Goal: Information Seeking & Learning: Find specific fact

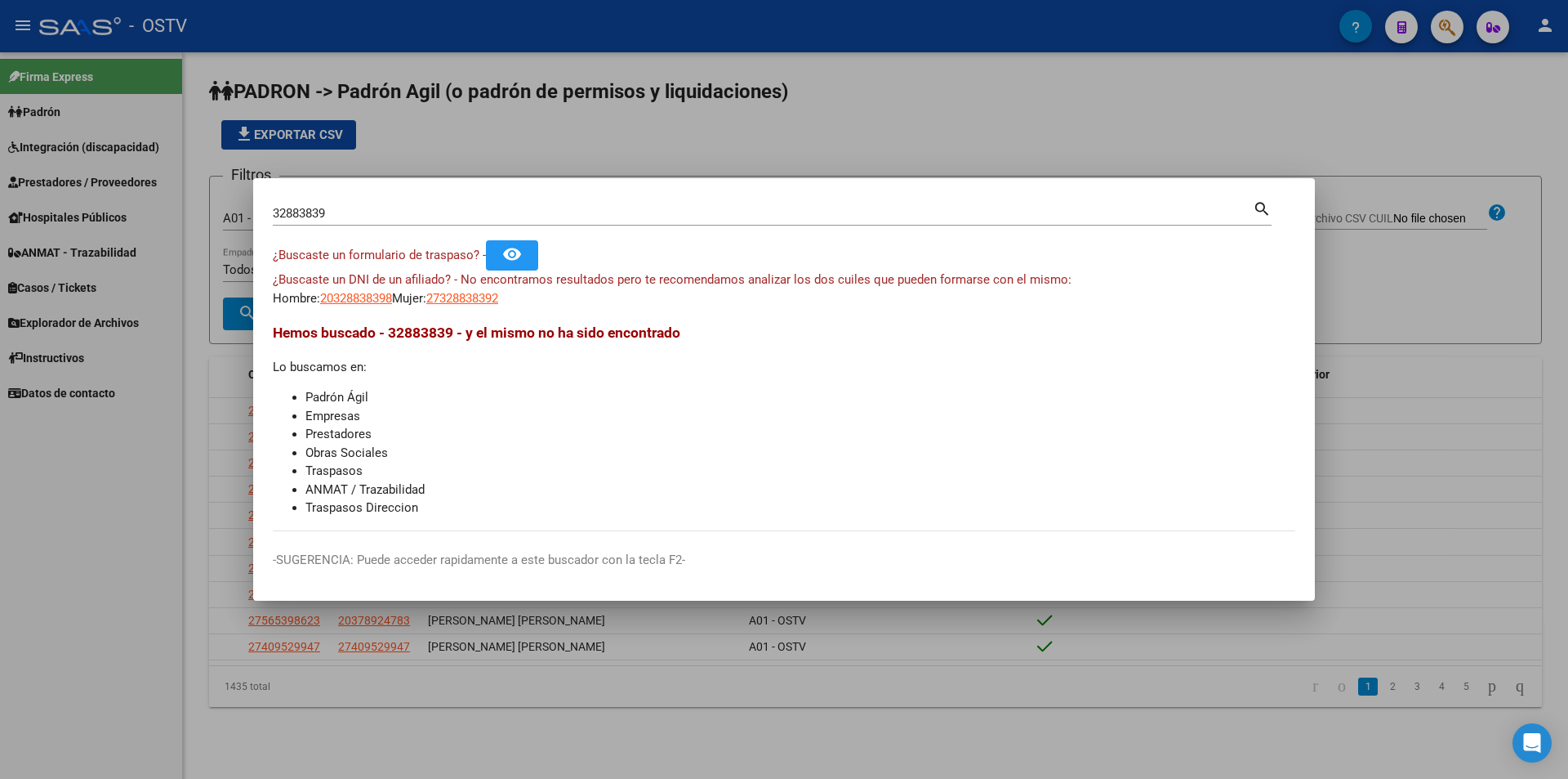
click at [510, 165] on div at bounding box center [784, 389] width 1568 height 779
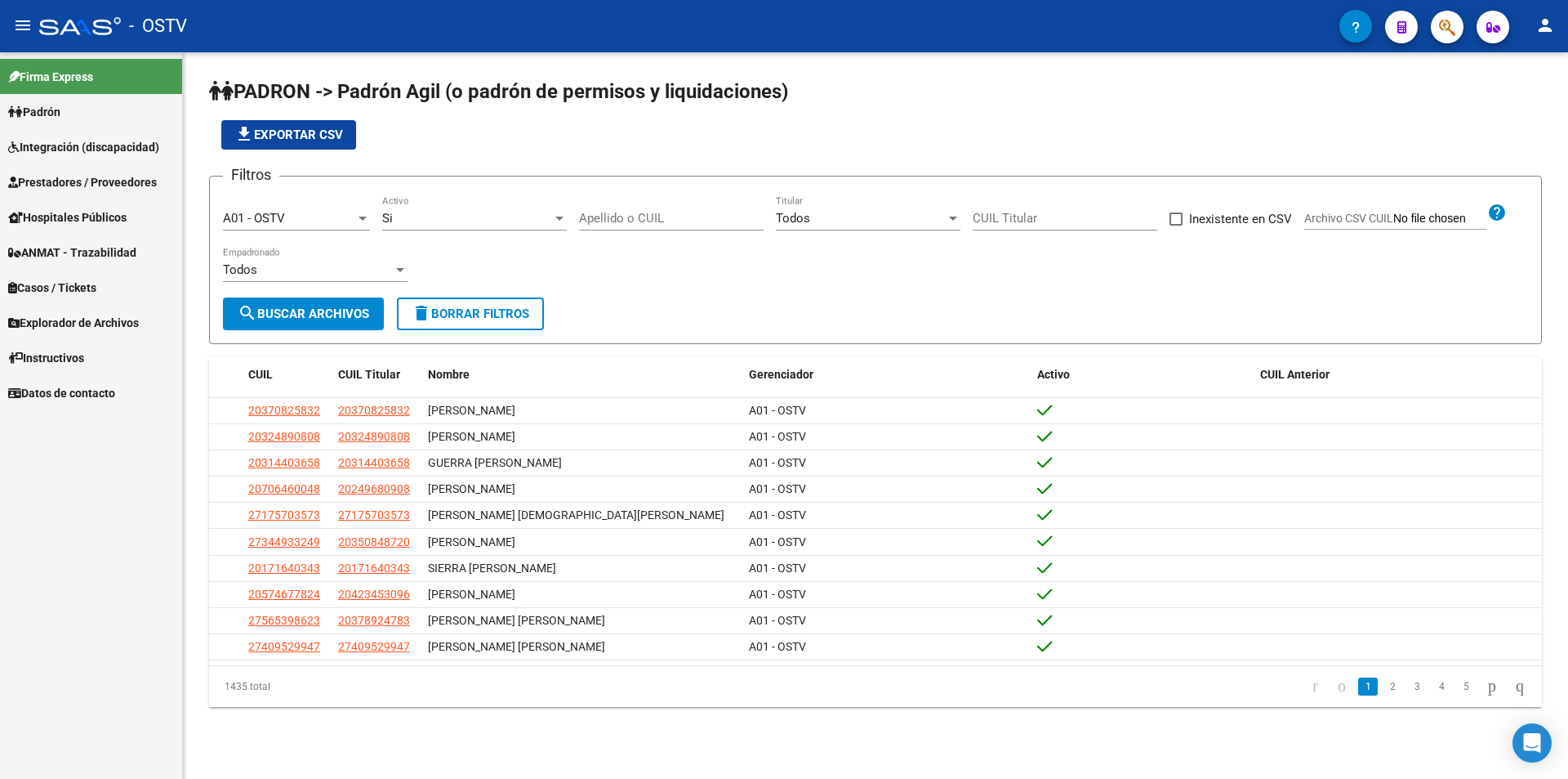
click at [572, 149] on app-list-header "PADRON -> Padrón Agil ([PERSON_NAME] de permisos y liquidaciones) file_download…" at bounding box center [875, 211] width 1333 height 265
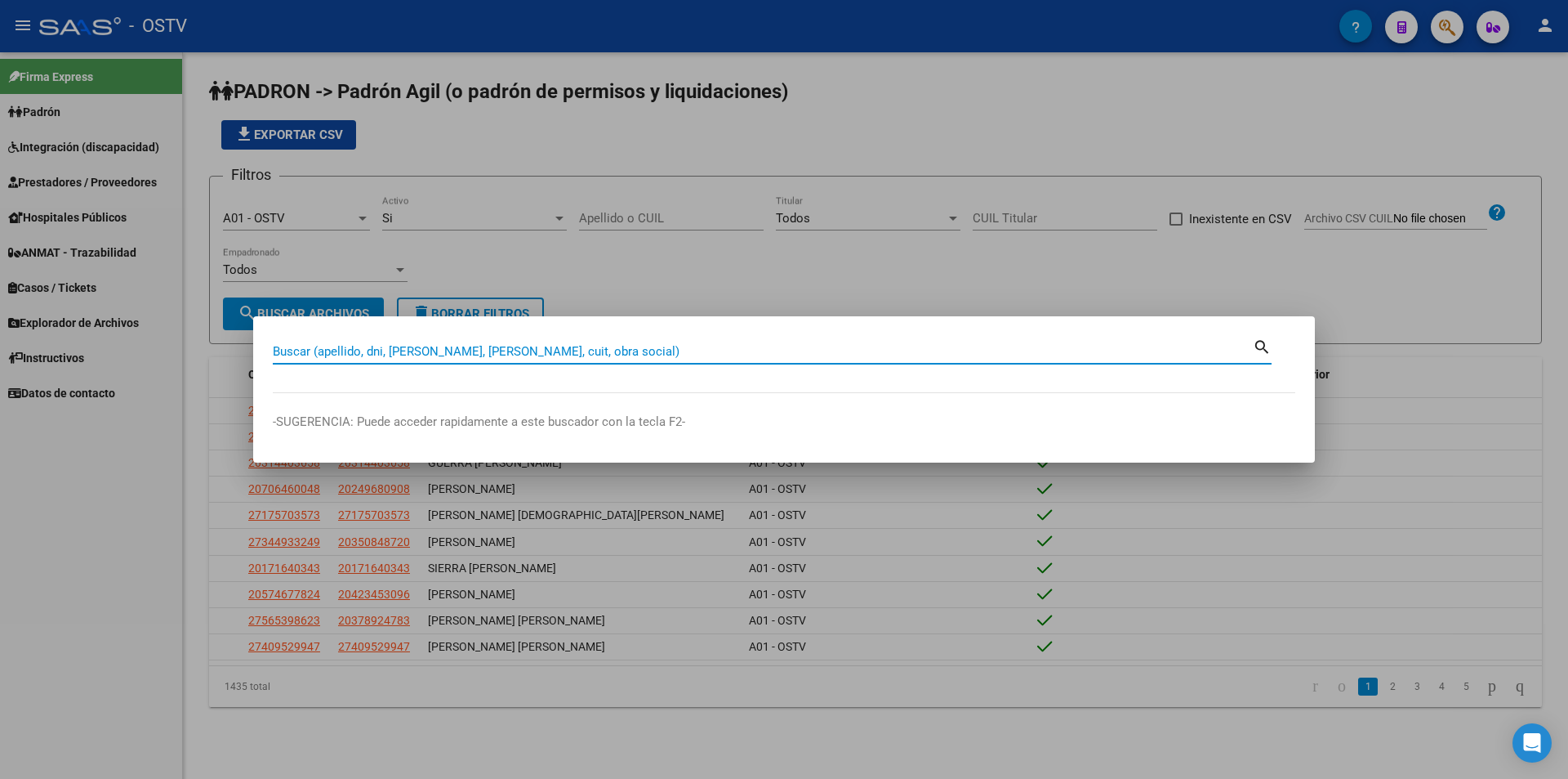
paste input "59980644"
type input "59980644"
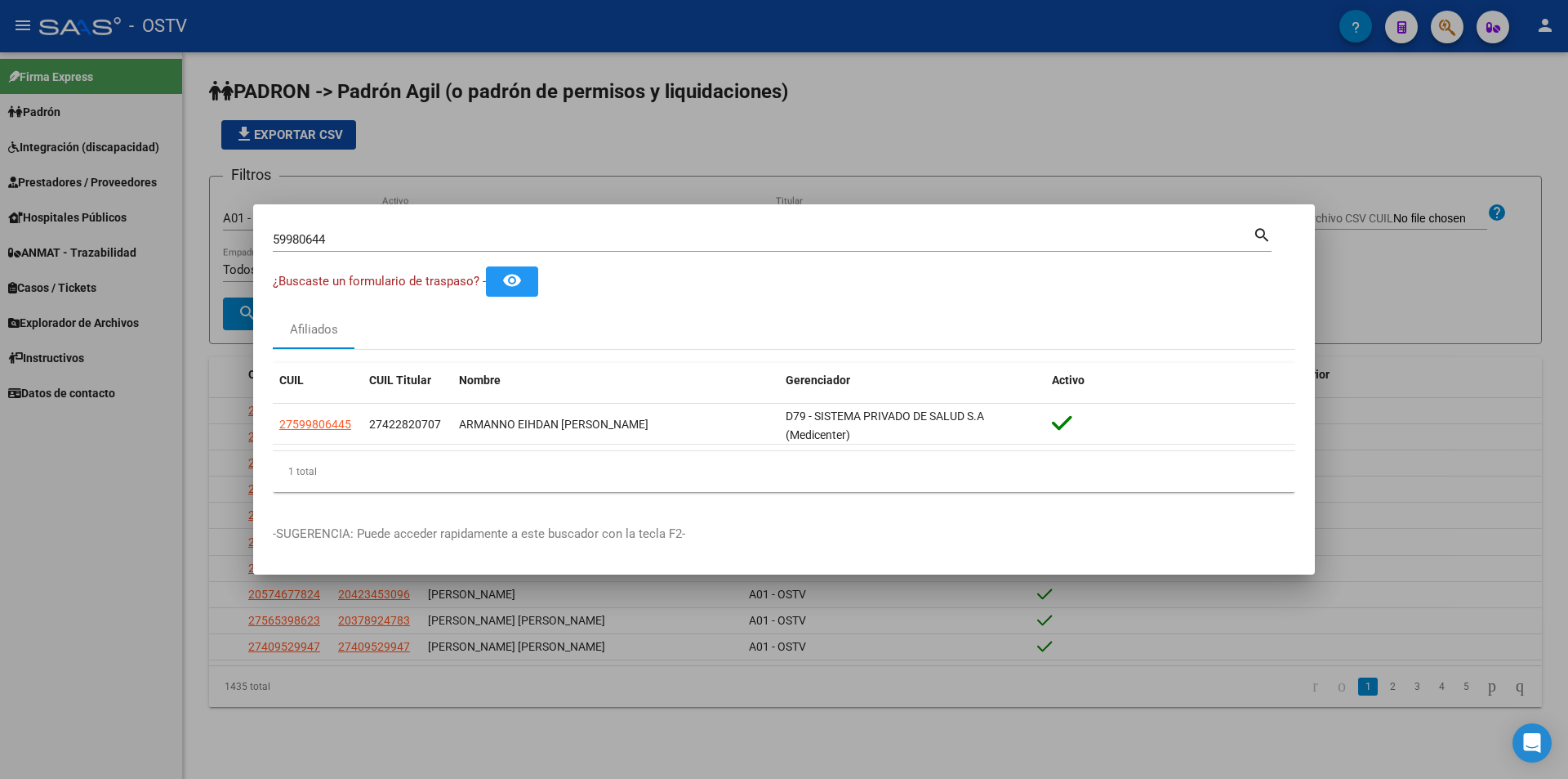
click at [529, 149] on div at bounding box center [784, 389] width 1568 height 779
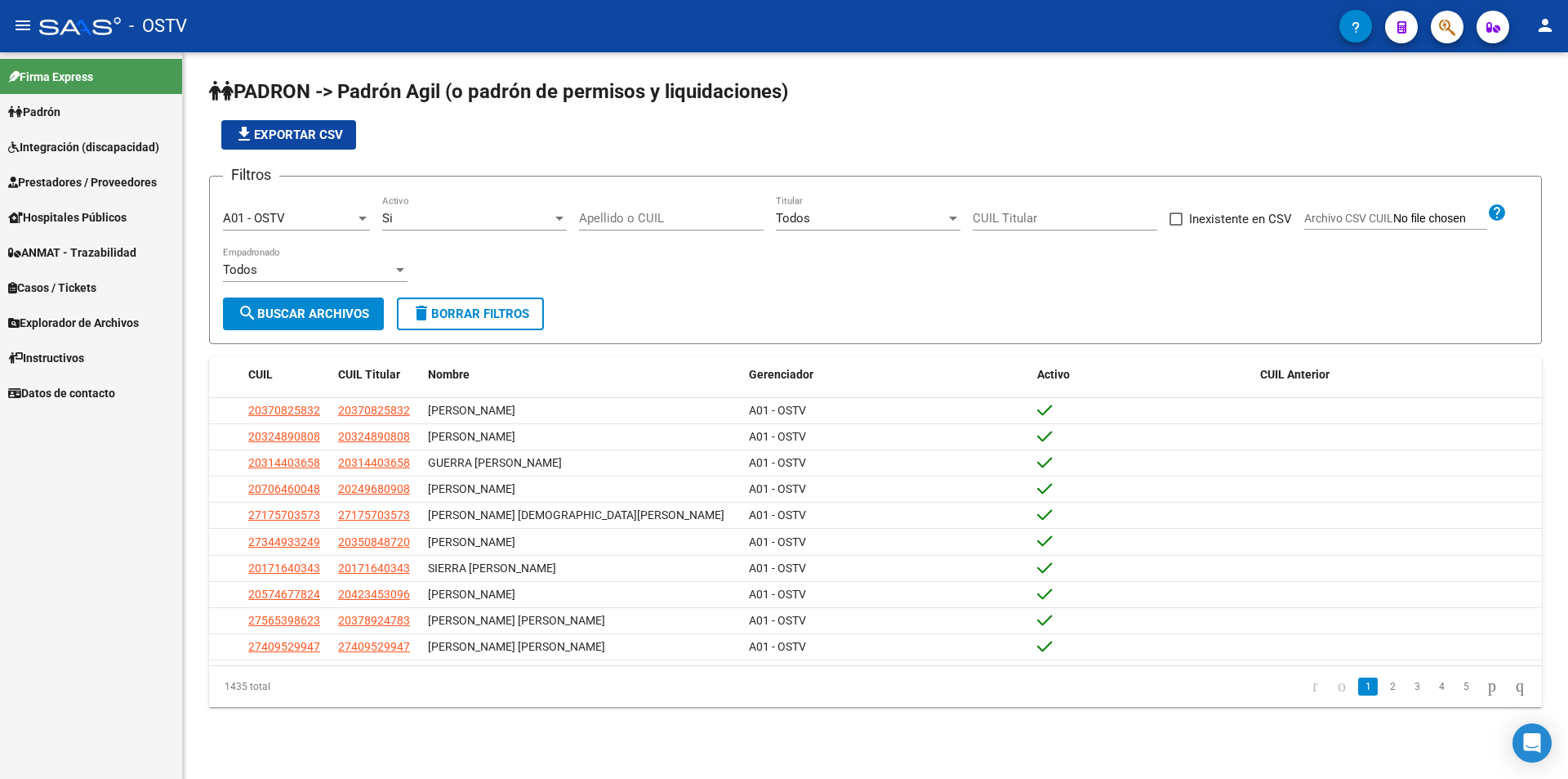
click at [644, 218] on input "Apellido o CUIL" at bounding box center [672, 218] width 184 height 15
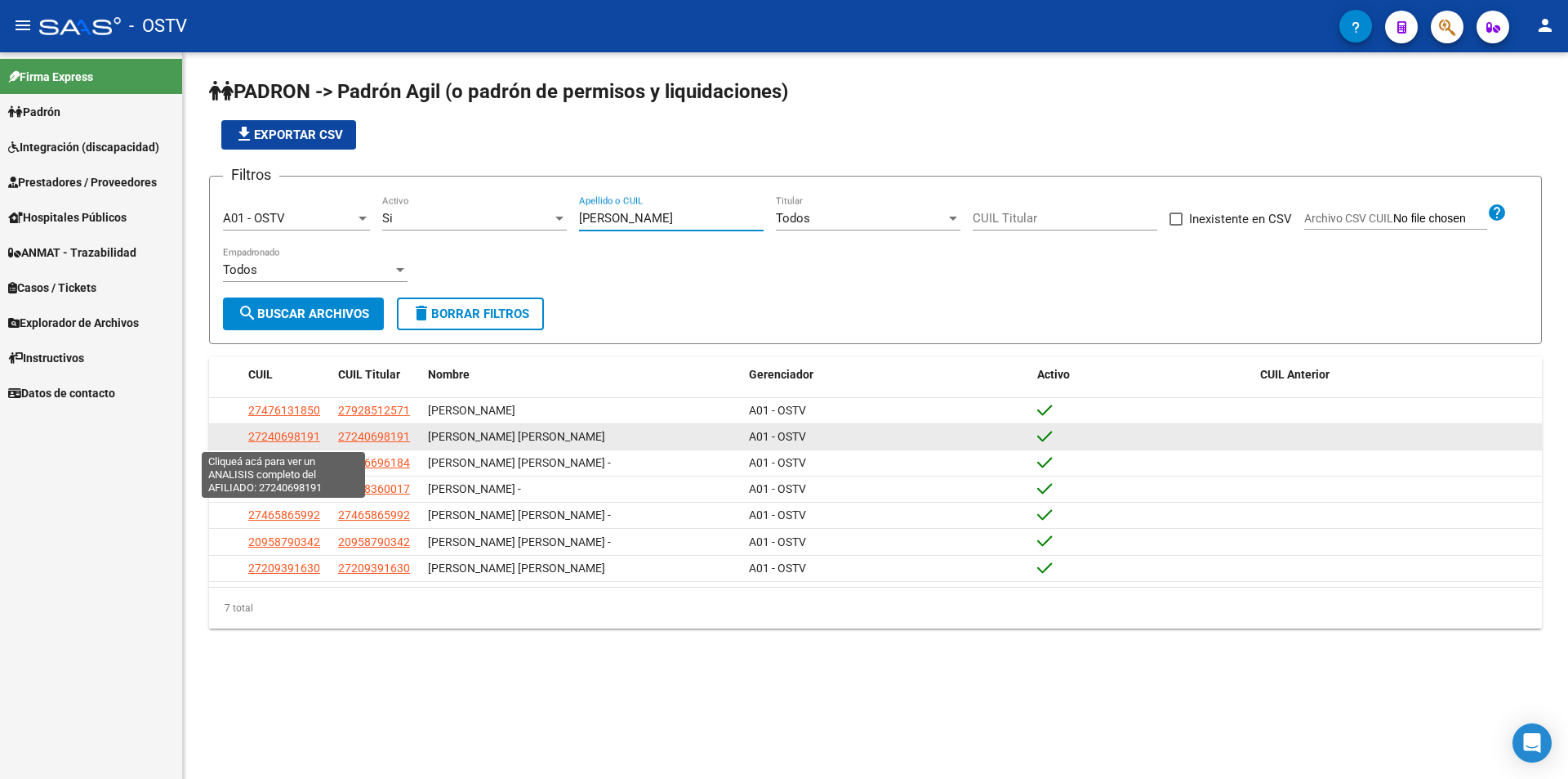
type input "[PERSON_NAME]"
click at [299, 442] on span "27240698191" at bounding box center [284, 436] width 72 height 13
type textarea "27240698191"
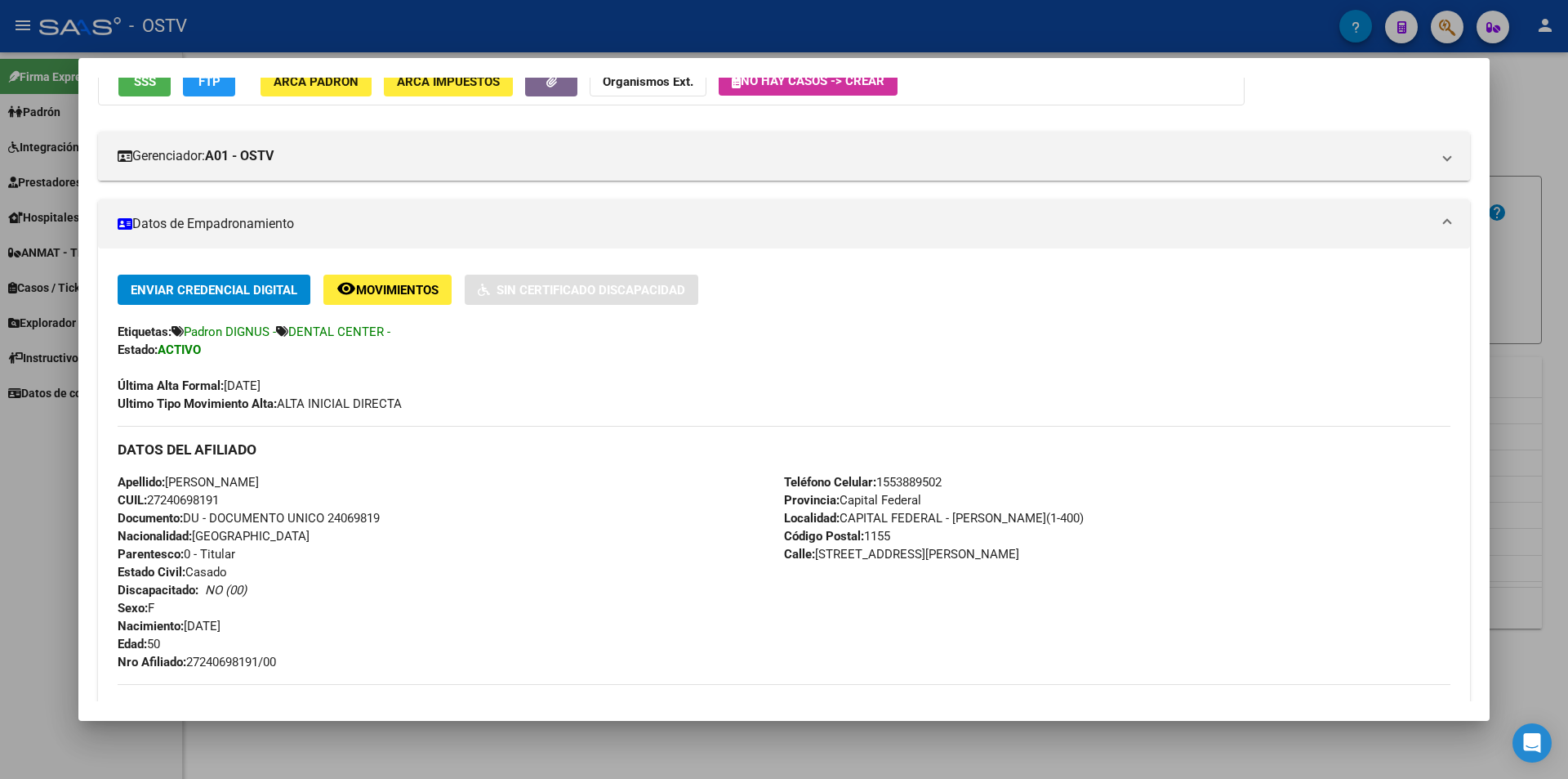
scroll to position [408, 0]
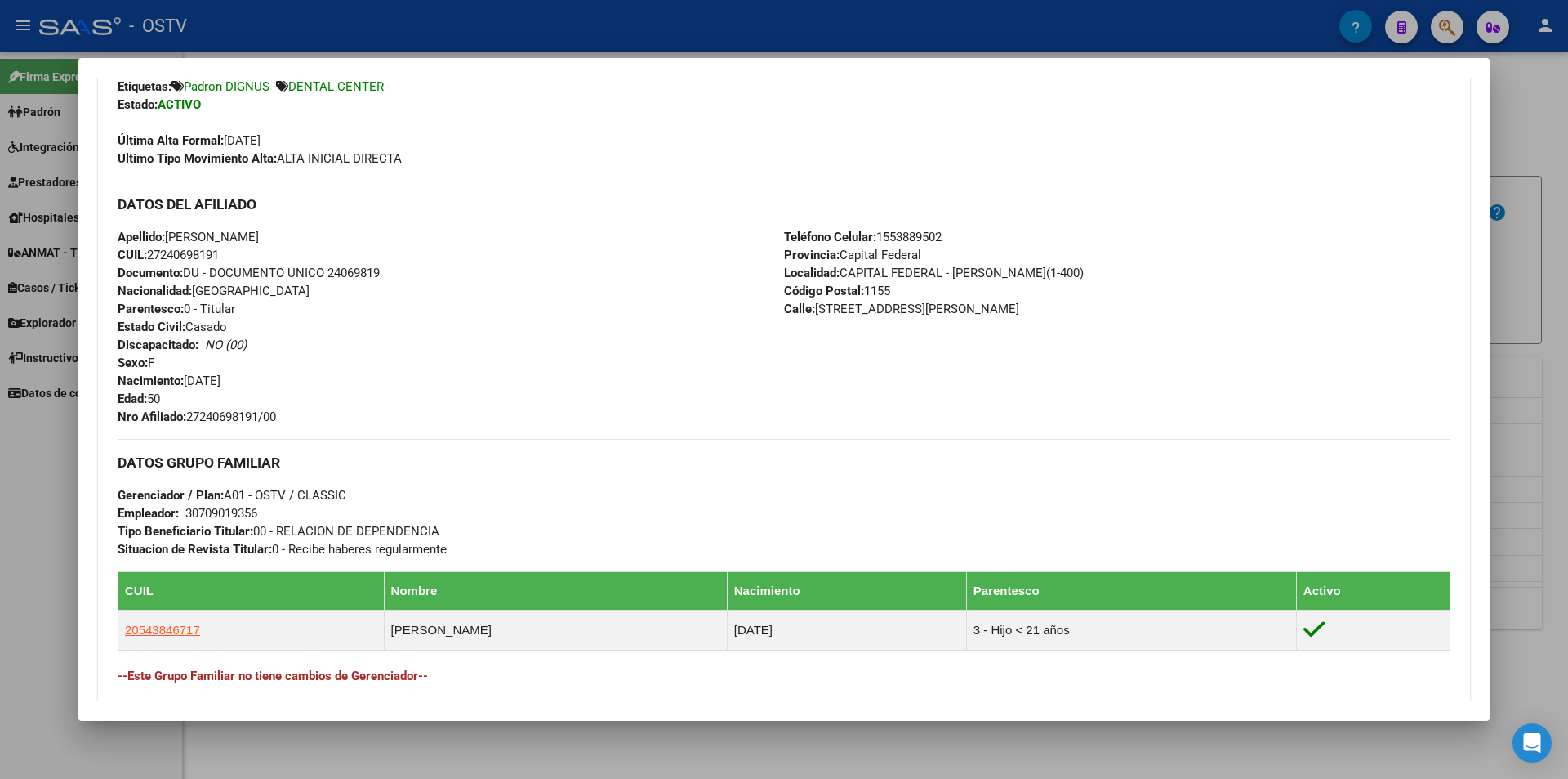
click at [372, 268] on span "Documento: DU - DOCUMENTO UNICO 24069819" at bounding box center [248, 272] width 263 height 15
copy span "24069819"
click at [225, 422] on span "Nro Afiliado: 27240698191/00" at bounding box center [197, 416] width 158 height 15
click at [225, 421] on span "Nro Afiliado: 27240698191/00" at bounding box center [197, 416] width 158 height 15
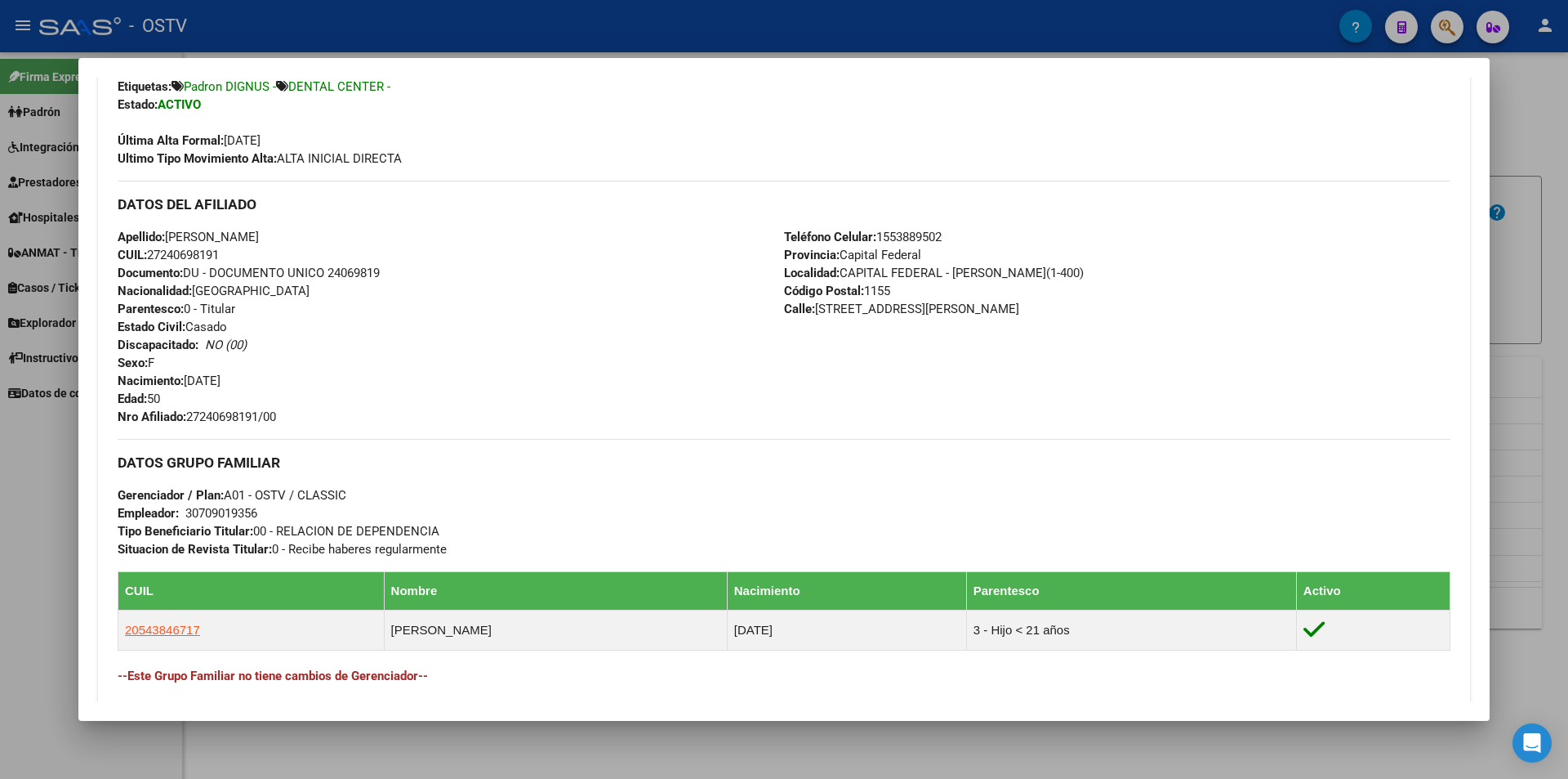
copy span "27240698191"
